Goal: Task Accomplishment & Management: Manage account settings

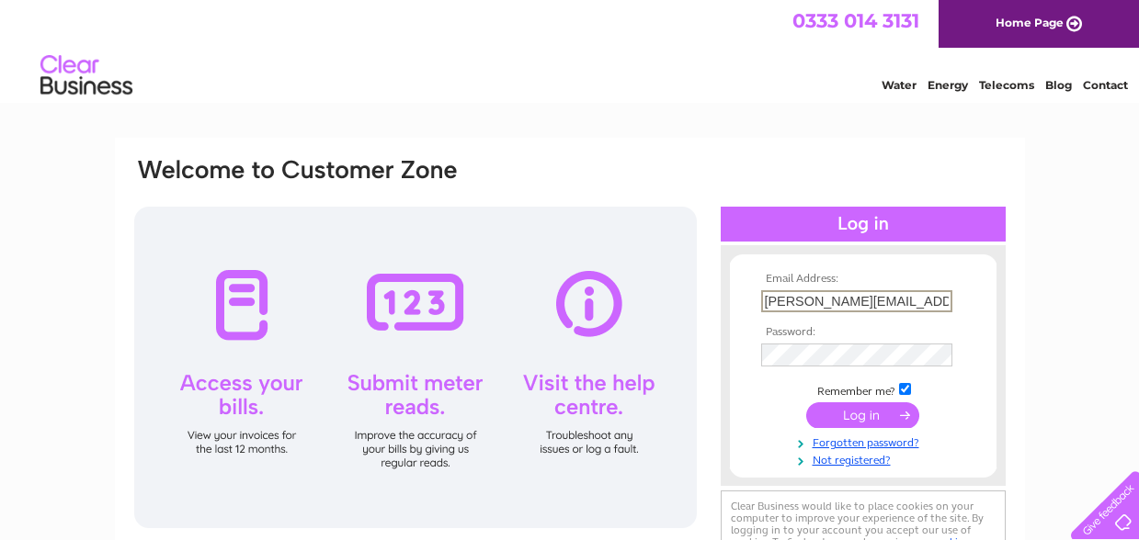
click at [889, 301] on input "caroline@carolinebdeesigns.co.uk" at bounding box center [856, 301] width 191 height 22
type input "caroline@carolinebdesigns.co.uk"
click at [837, 409] on input "submit" at bounding box center [862, 414] width 113 height 26
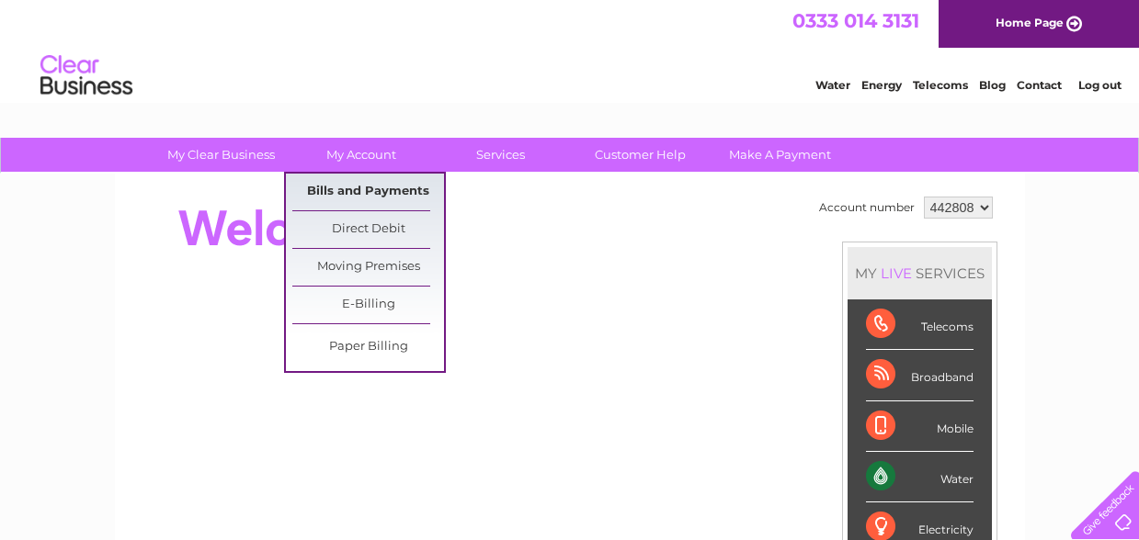
click at [364, 189] on link "Bills and Payments" at bounding box center [368, 192] width 152 height 37
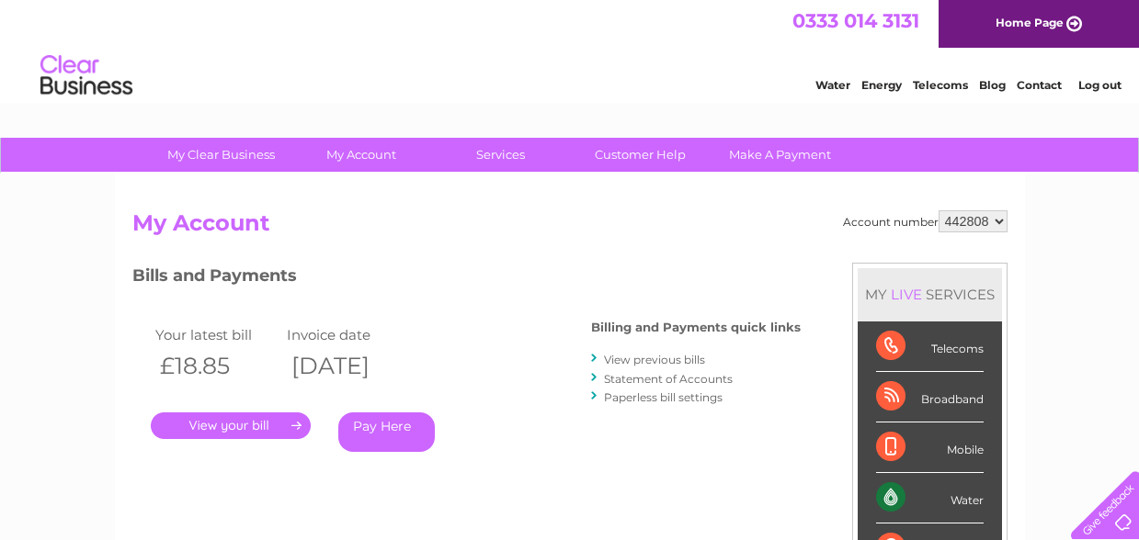
drag, startPoint x: 235, startPoint y: 426, endPoint x: 351, endPoint y: 390, distance: 121.2
click at [235, 426] on link "." at bounding box center [231, 426] width 160 height 27
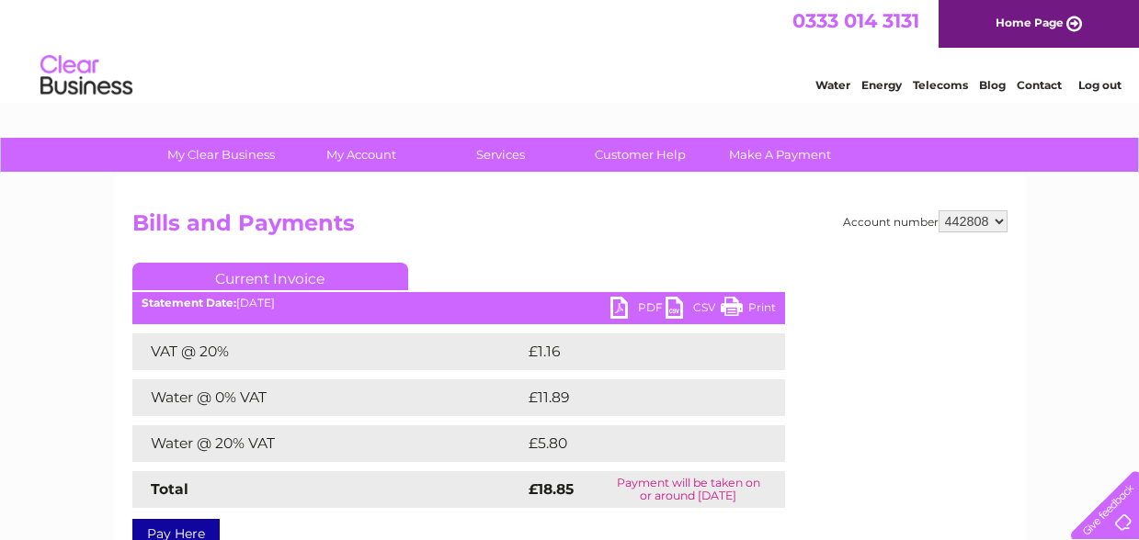
click at [637, 308] on link "PDF" at bounding box center [637, 310] width 55 height 27
